Goal: Task Accomplishment & Management: Manage account settings

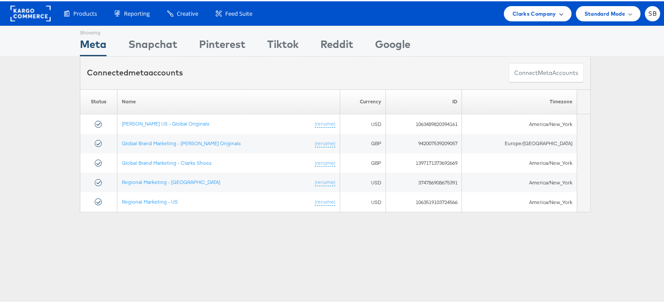
click at [534, 14] on span "Clarks Company" at bounding box center [534, 12] width 44 height 9
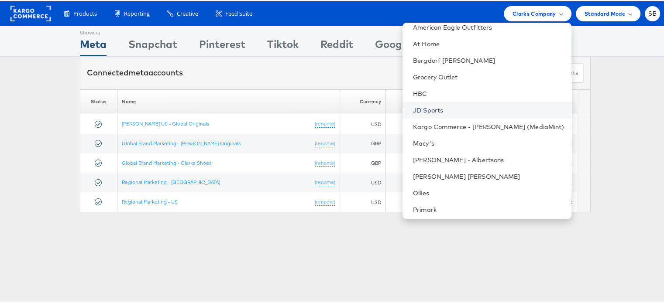
scroll to position [91, 0]
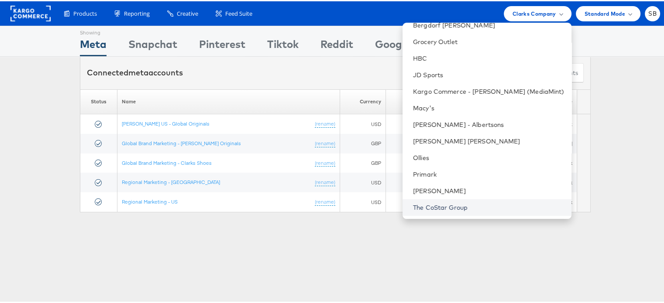
click at [459, 207] on link "The CoStar Group" at bounding box center [488, 206] width 151 height 9
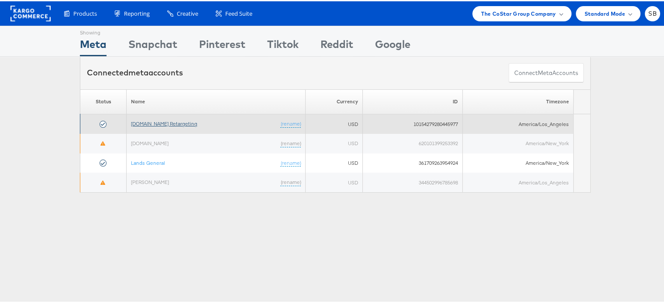
click at [160, 123] on link "[DOMAIN_NAME] Retargeting" at bounding box center [164, 122] width 66 height 7
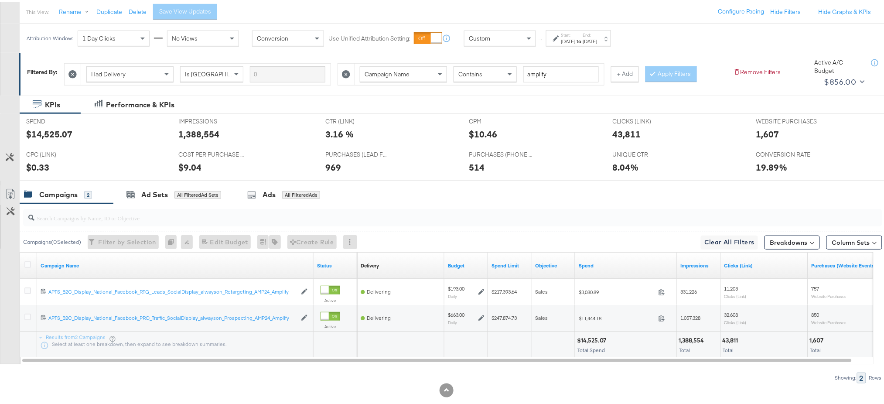
scroll to position [115, 0]
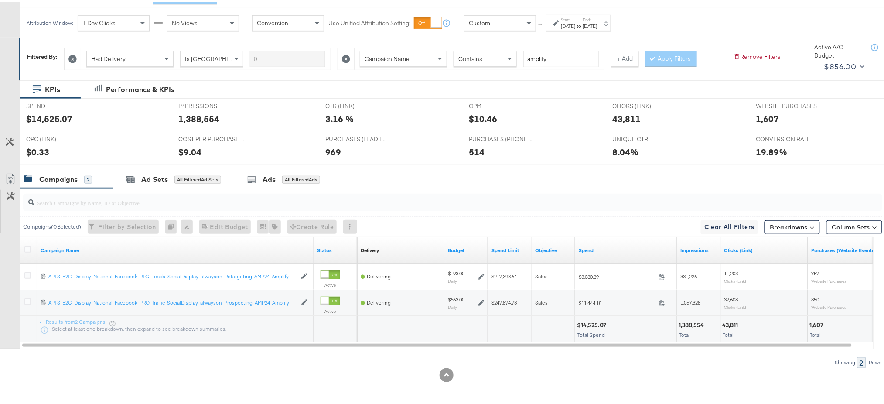
click at [67, 178] on div "Campaigns" at bounding box center [58, 177] width 38 height 10
click at [64, 247] on link "Campaign Name" at bounding box center [176, 248] width 270 height 7
click at [64, 247] on link "Campaign Name ↓" at bounding box center [176, 248] width 270 height 7
click at [155, 179] on div "Ad Sets" at bounding box center [154, 177] width 27 height 10
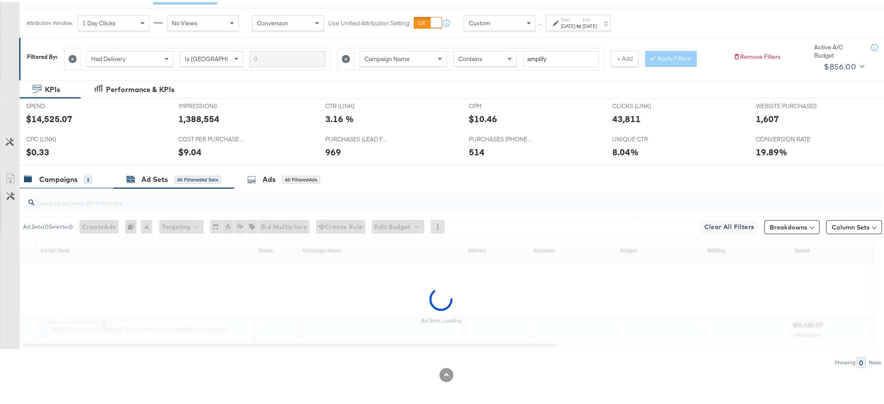
click at [66, 178] on div "Campaigns" at bounding box center [58, 177] width 38 height 10
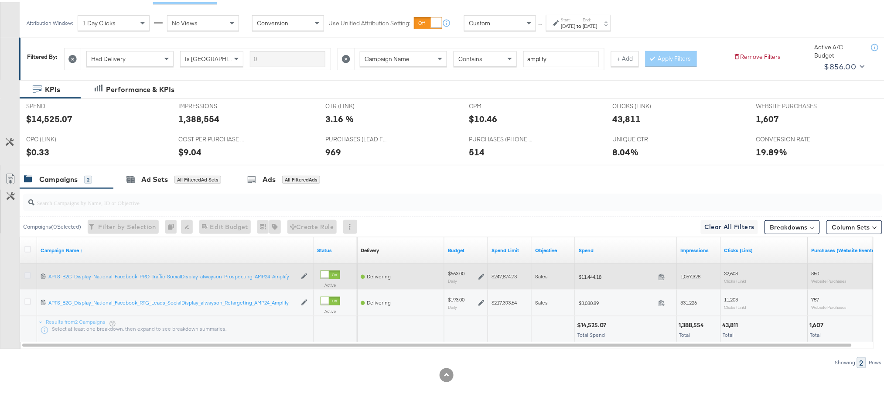
click at [29, 273] on icon at bounding box center [27, 273] width 7 height 7
click at [0, 0] on input "checkbox" at bounding box center [0, 0] width 0 height 0
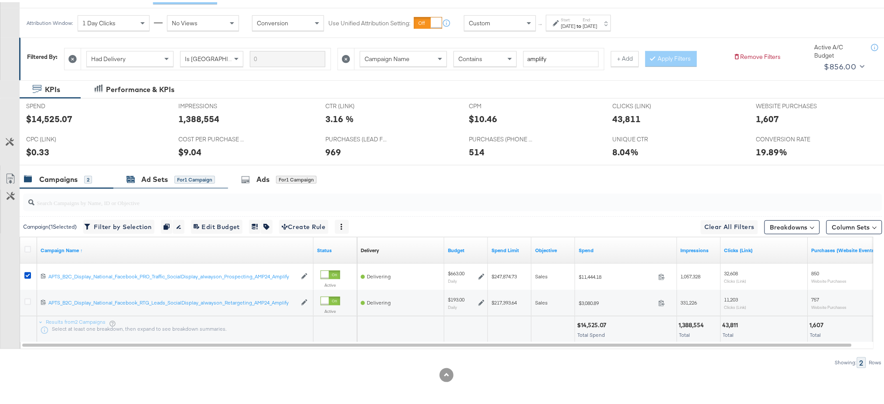
click at [144, 175] on div "Ad Sets" at bounding box center [154, 177] width 27 height 10
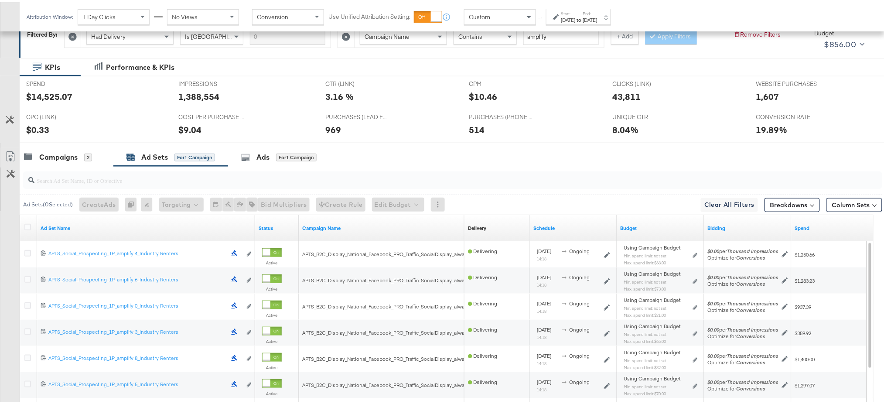
scroll to position [154, 0]
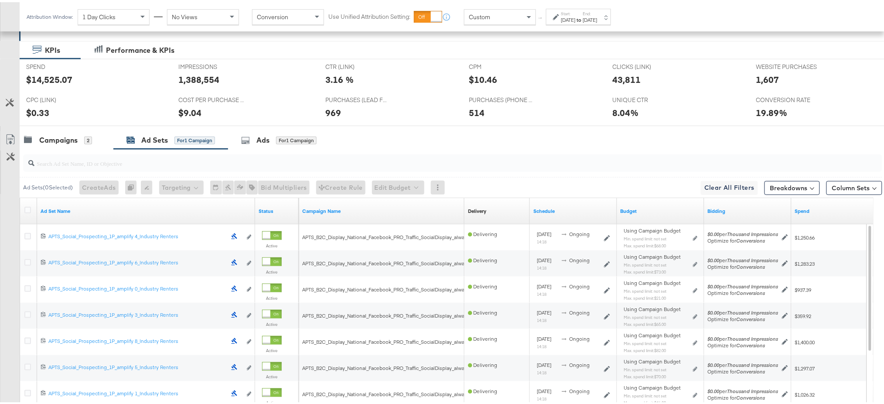
click at [46, 205] on div "Ad Set Name" at bounding box center [146, 209] width 218 height 14
click at [52, 207] on link "Ad Set Name" at bounding box center [146, 208] width 211 height 7
click at [52, 207] on link "Ad Set Name ↓" at bounding box center [146, 208] width 211 height 7
click at [27, 207] on icon at bounding box center [27, 208] width 7 height 7
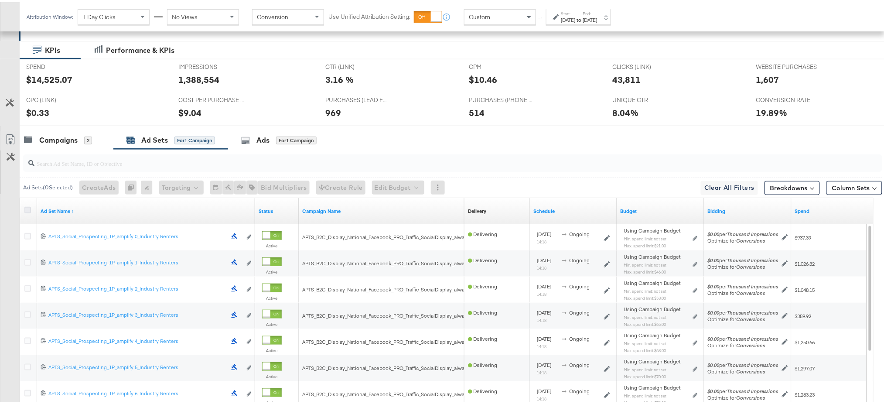
click at [0, 0] on input "checkbox" at bounding box center [0, 0] width 0 height 0
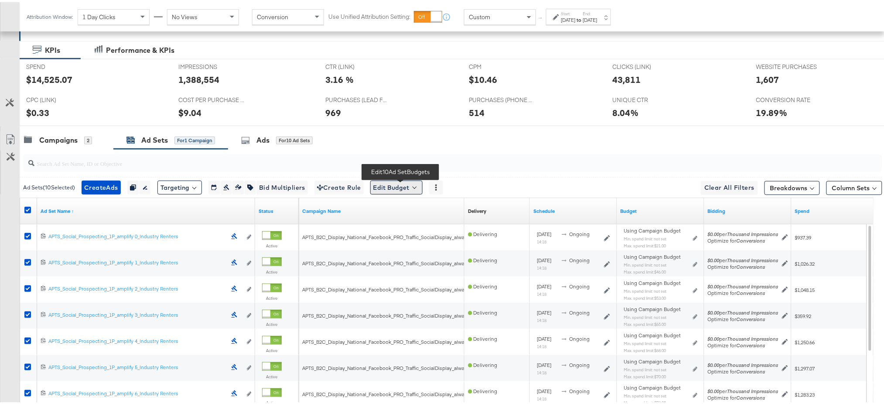
click at [408, 181] on button "Edit Budget" at bounding box center [396, 185] width 52 height 14
click at [414, 228] on span "Edit Ad Set Spend Limits" at bounding box center [406, 225] width 65 height 11
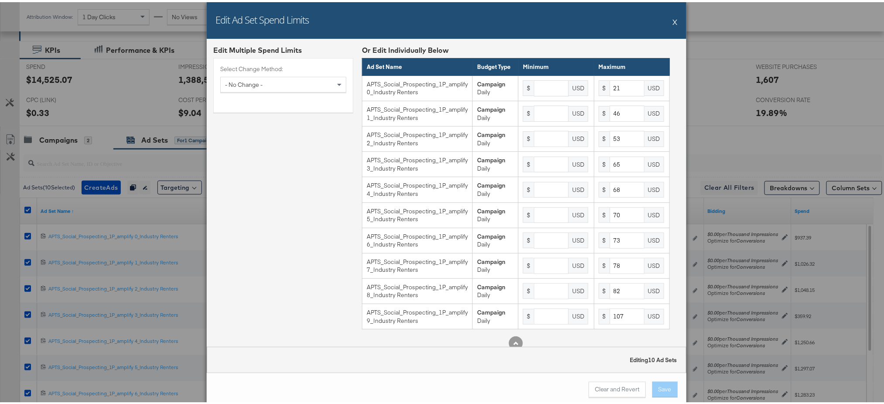
click at [668, 21] on div "Edit Ad Set Spend Limits X" at bounding box center [447, 18] width 480 height 37
click at [670, 18] on button "X" at bounding box center [675, 19] width 5 height 17
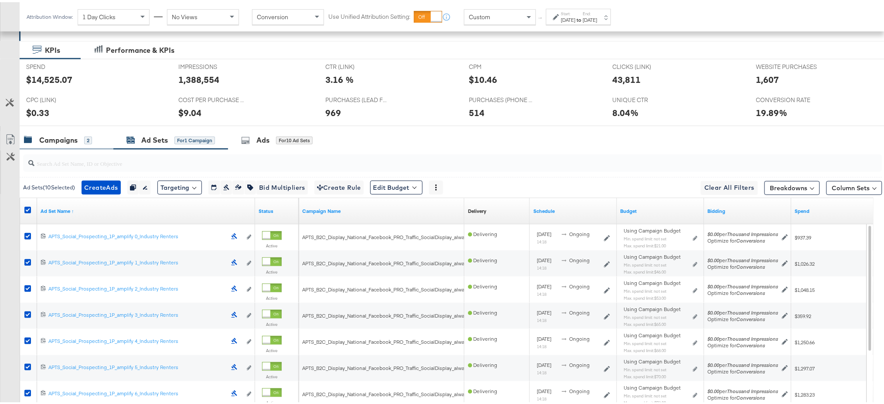
click at [57, 135] on div "Campaigns" at bounding box center [58, 138] width 38 height 10
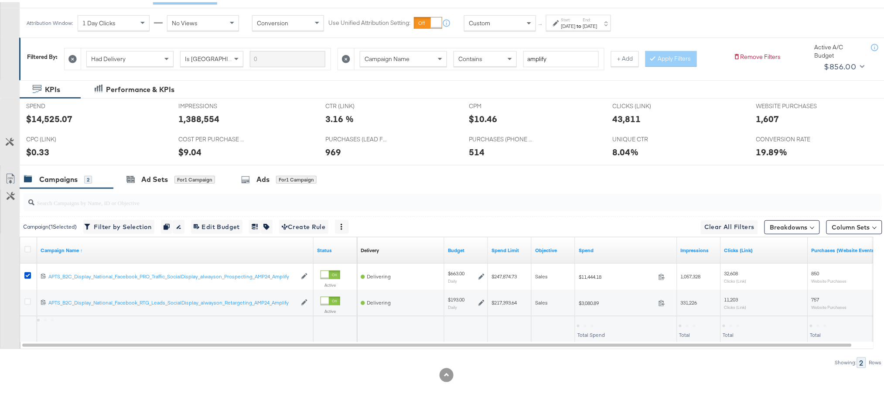
scroll to position [115, 0]
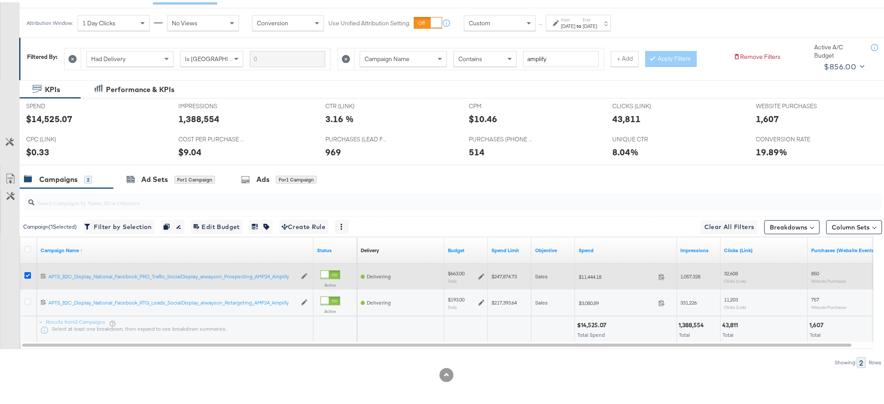
click at [26, 275] on icon at bounding box center [27, 273] width 7 height 7
click at [0, 0] on input "checkbox" at bounding box center [0, 0] width 0 height 0
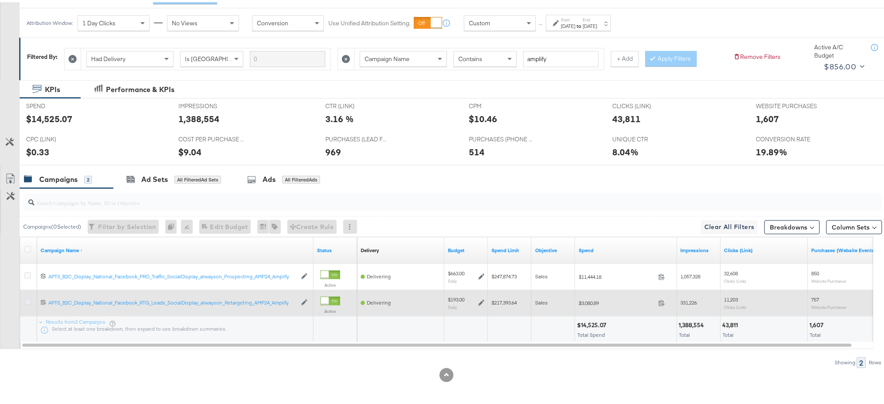
click at [26, 301] on icon at bounding box center [27, 299] width 7 height 7
click at [0, 0] on input "checkbox" at bounding box center [0, 0] width 0 height 0
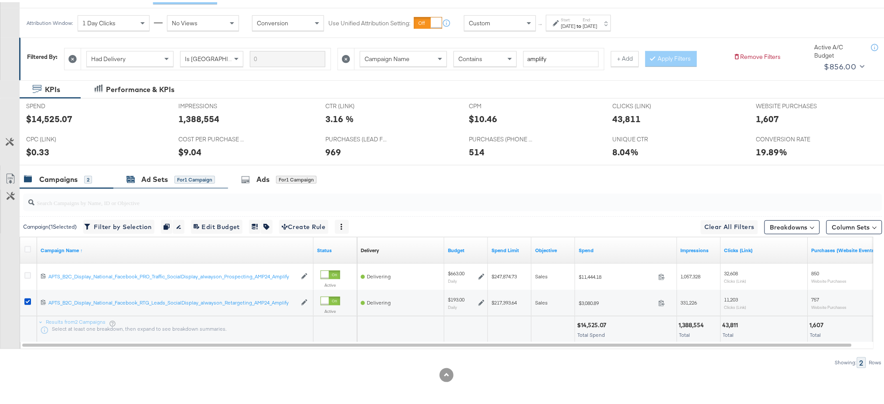
click at [155, 182] on div "Ad Sets" at bounding box center [154, 177] width 27 height 10
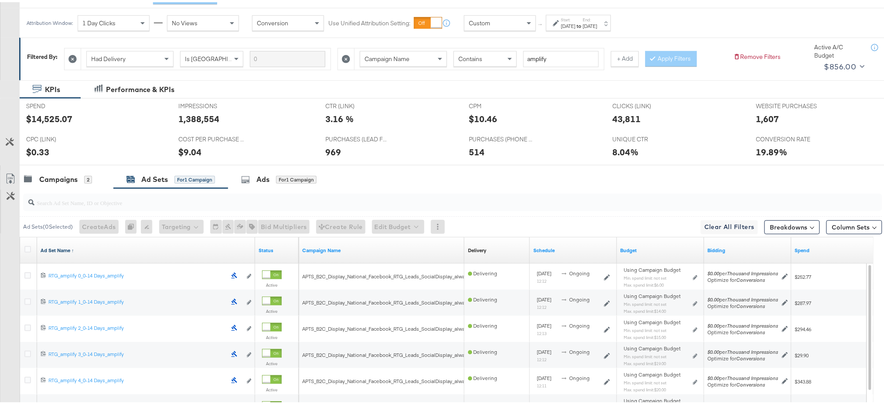
click at [59, 246] on link "Ad Set Name ↑" at bounding box center [146, 248] width 211 height 7
click at [59, 246] on link "Ad Set Name ↓" at bounding box center [146, 248] width 211 height 7
click at [26, 247] on icon at bounding box center [27, 247] width 7 height 7
click at [0, 0] on input "checkbox" at bounding box center [0, 0] width 0 height 0
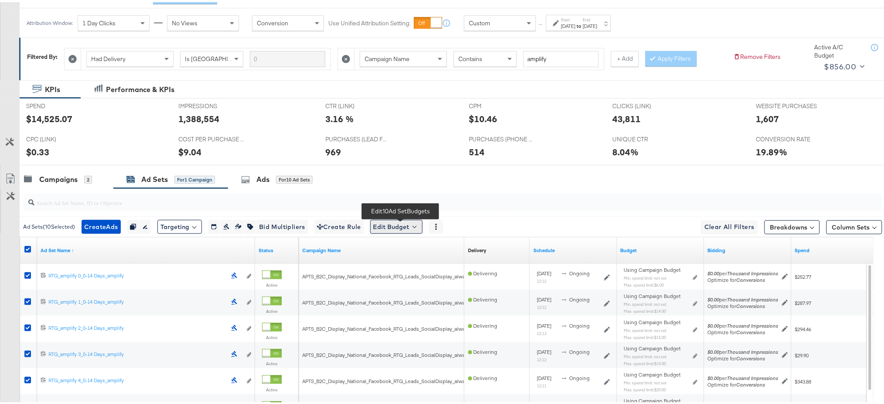
click at [413, 226] on button "Edit Budget" at bounding box center [396, 225] width 52 height 14
click at [415, 267] on span "Edit Ad Set Spend Limits" at bounding box center [406, 264] width 65 height 11
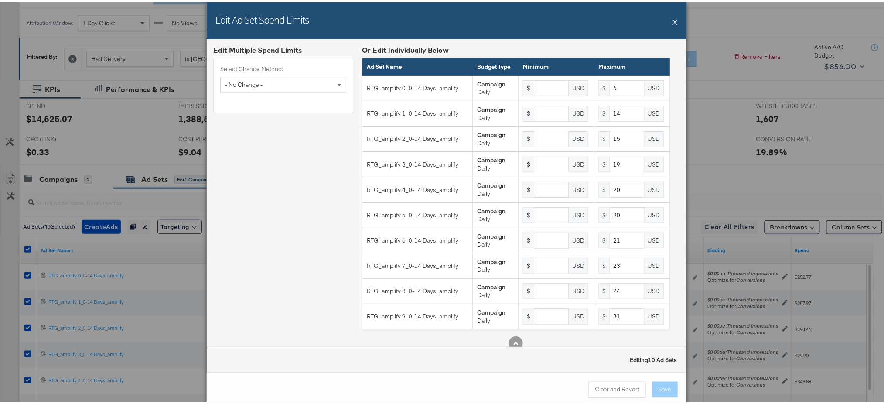
click at [670, 21] on button "X" at bounding box center [675, 19] width 5 height 17
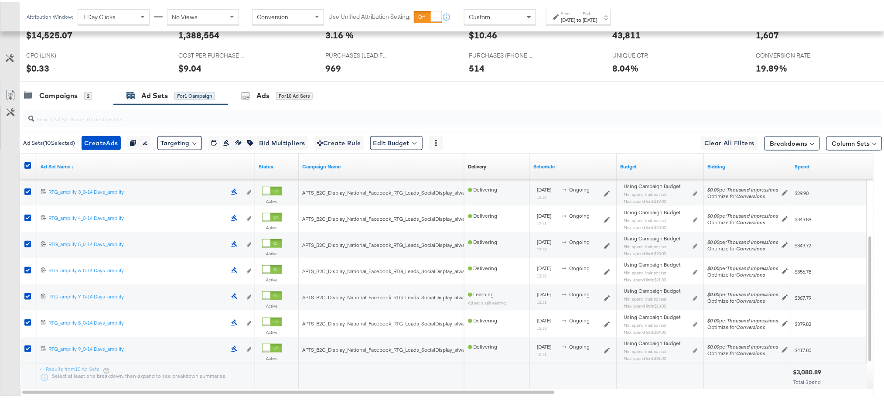
scroll to position [197, 0]
click at [71, 94] on div "Campaigns" at bounding box center [58, 95] width 38 height 10
